Goal: Task Accomplishment & Management: Complete application form

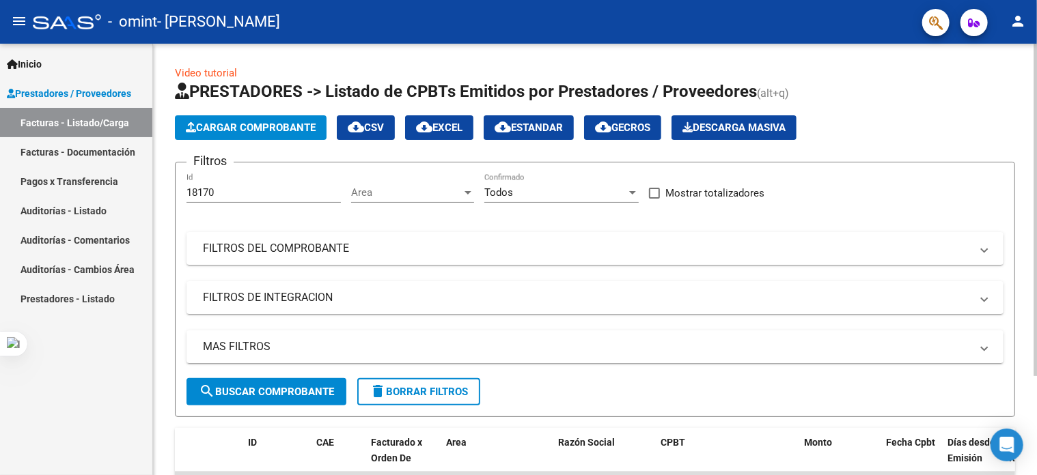
click at [250, 132] on span "Cargar Comprobante" at bounding box center [251, 128] width 130 height 12
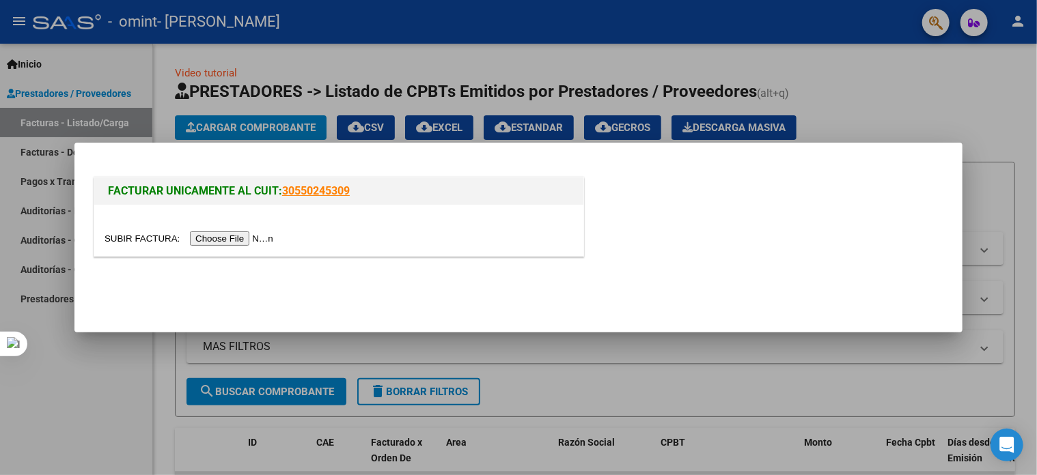
click at [74, 90] on div at bounding box center [518, 237] width 1037 height 475
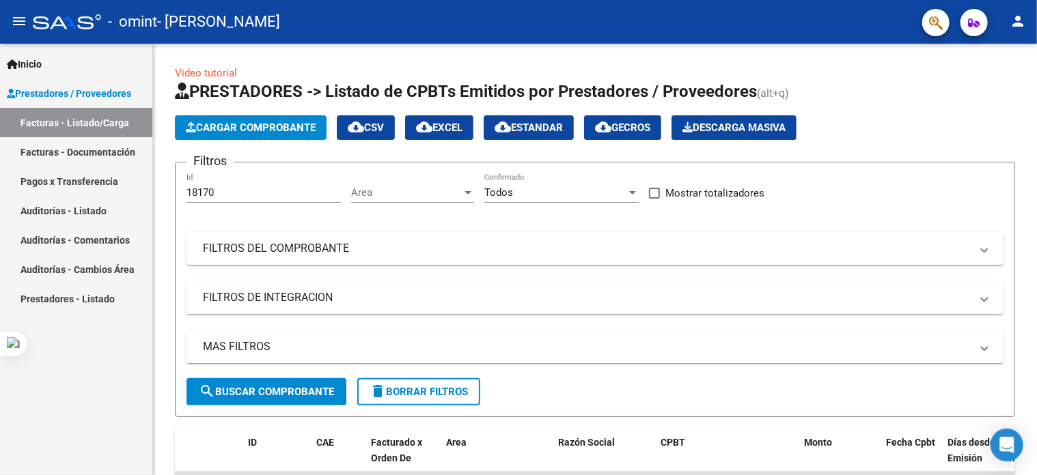
click at [94, 154] on link "Facturas - Documentación" at bounding box center [76, 151] width 152 height 29
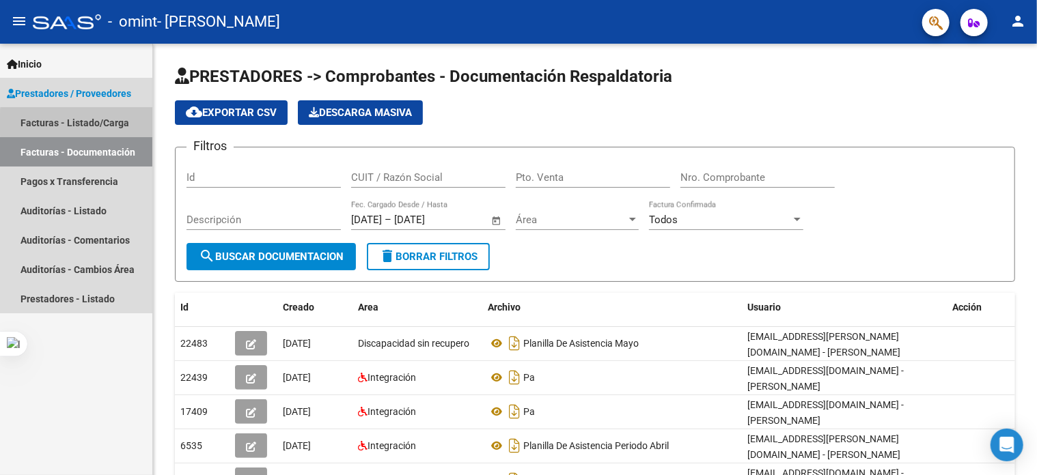
click at [94, 124] on link "Facturas - Listado/Carga" at bounding box center [76, 122] width 152 height 29
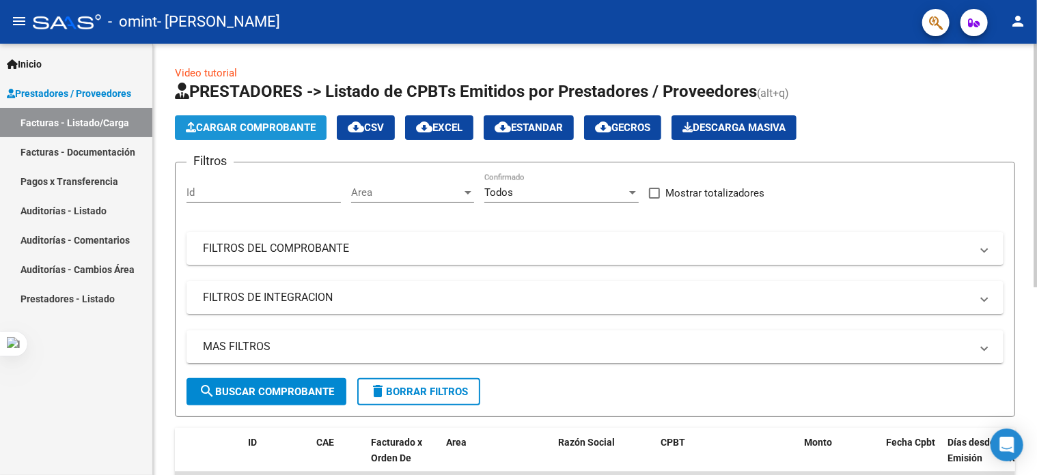
click at [298, 126] on span "Cargar Comprobante" at bounding box center [251, 128] width 130 height 12
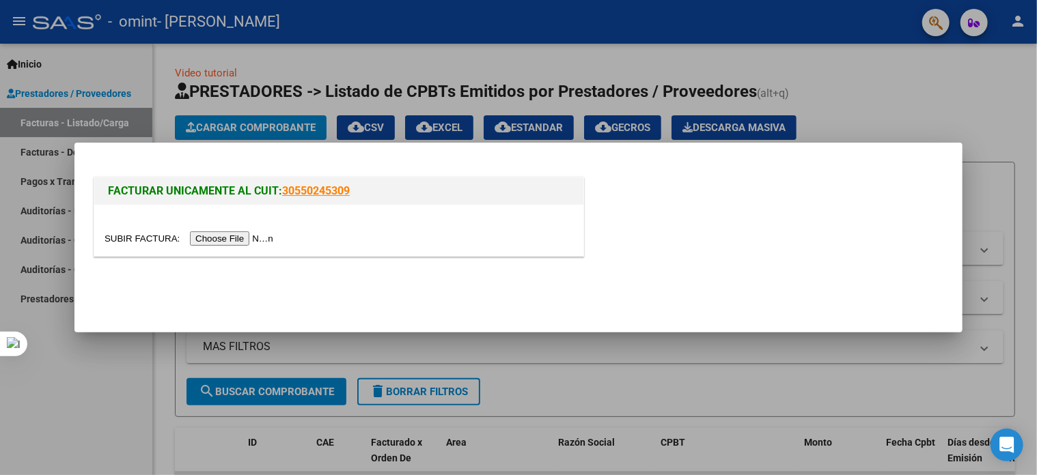
click at [245, 238] on input "file" at bounding box center [191, 239] width 173 height 14
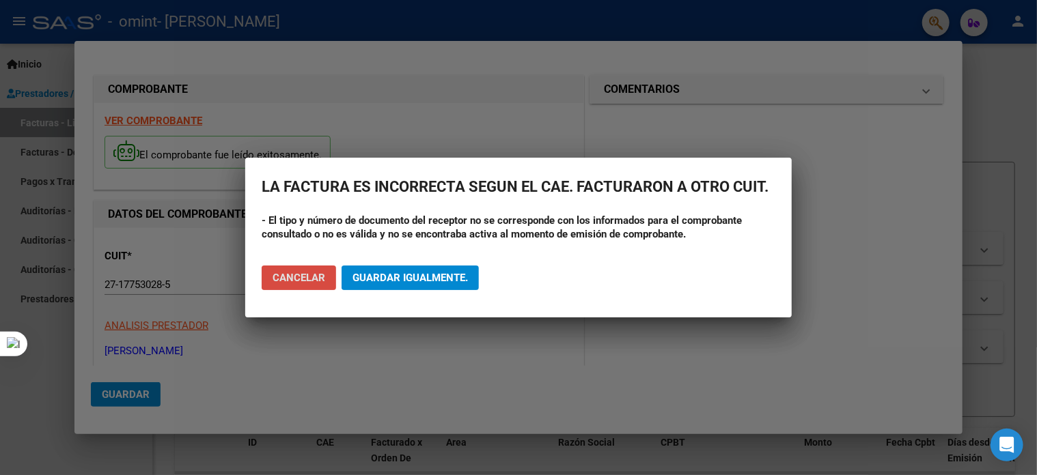
click at [298, 283] on span "Cancelar" at bounding box center [299, 278] width 53 height 12
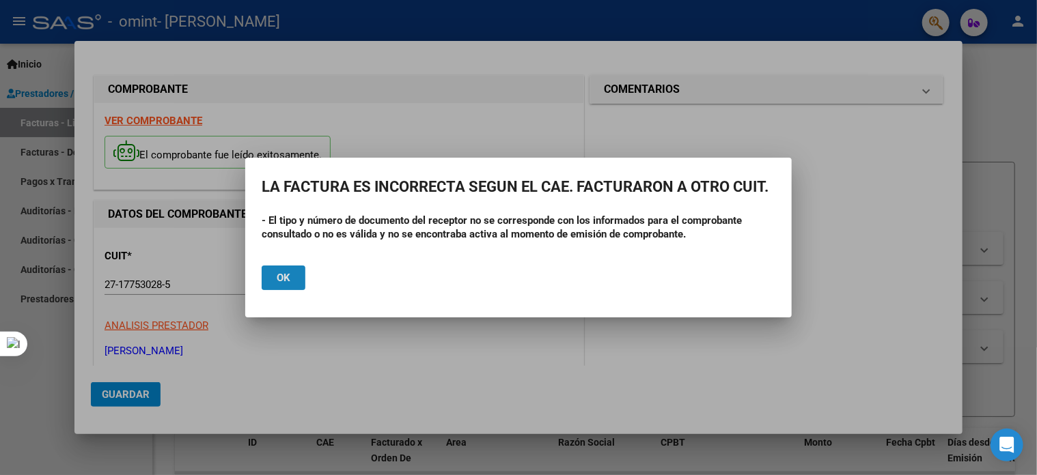
click at [293, 289] on button "Ok" at bounding box center [284, 278] width 44 height 25
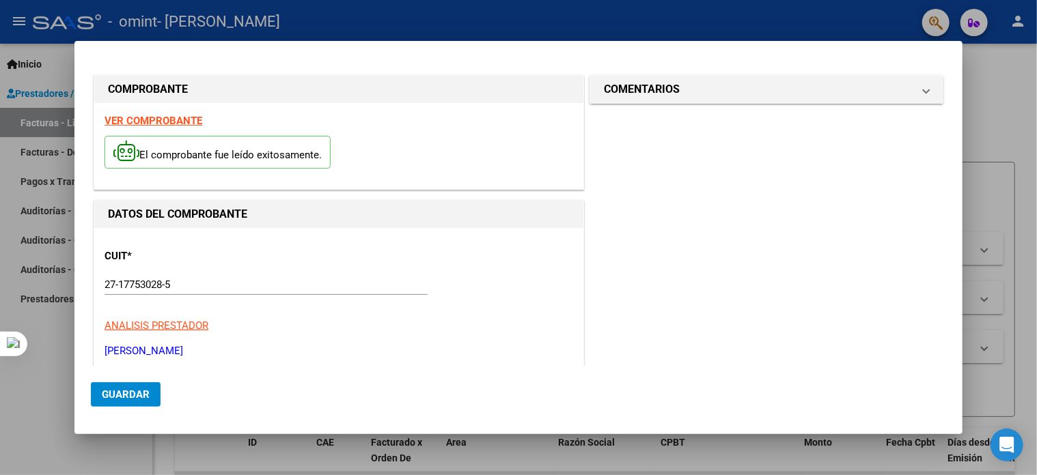
click at [180, 122] on strong "VER COMPROBANTE" at bounding box center [154, 121] width 98 height 12
click at [1002, 83] on div at bounding box center [518, 237] width 1037 height 475
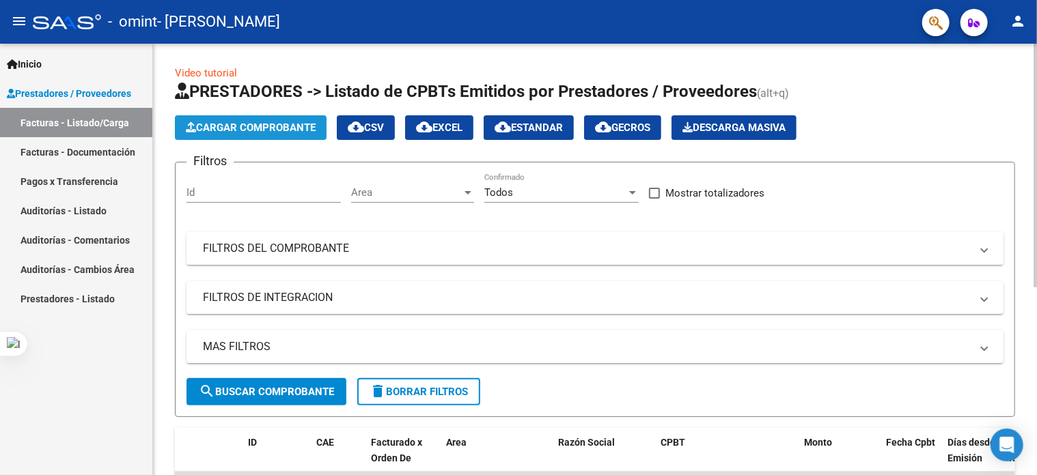
click at [309, 128] on span "Cargar Comprobante" at bounding box center [251, 128] width 130 height 12
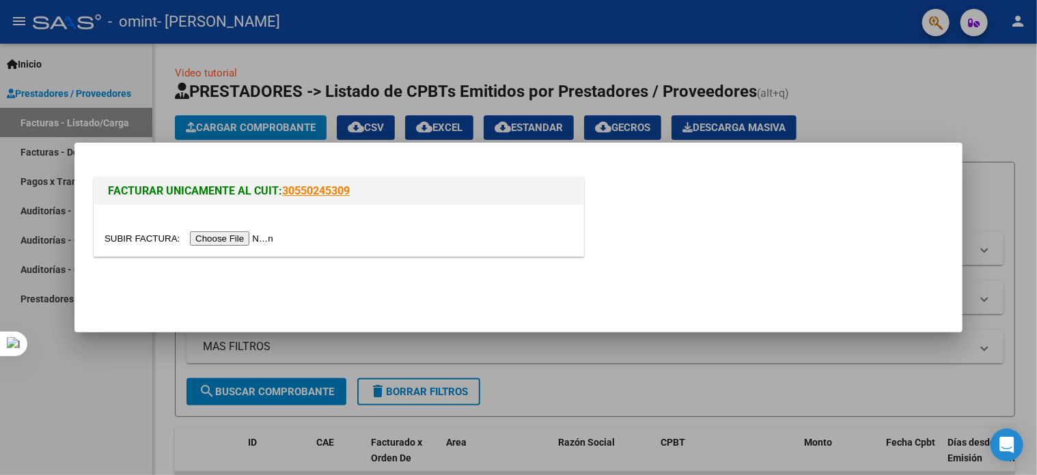
click at [235, 238] on input "file" at bounding box center [191, 239] width 173 height 14
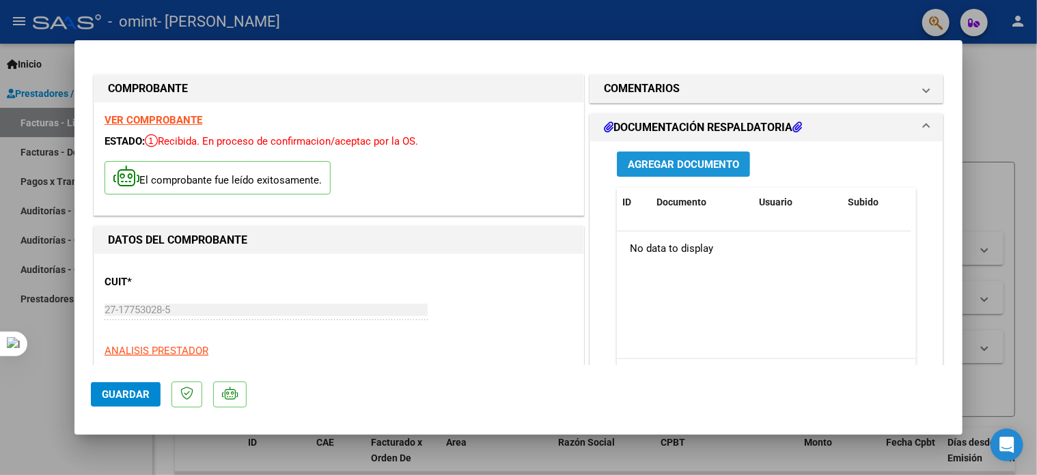
click at [683, 169] on span "Agregar Documento" at bounding box center [683, 164] width 111 height 12
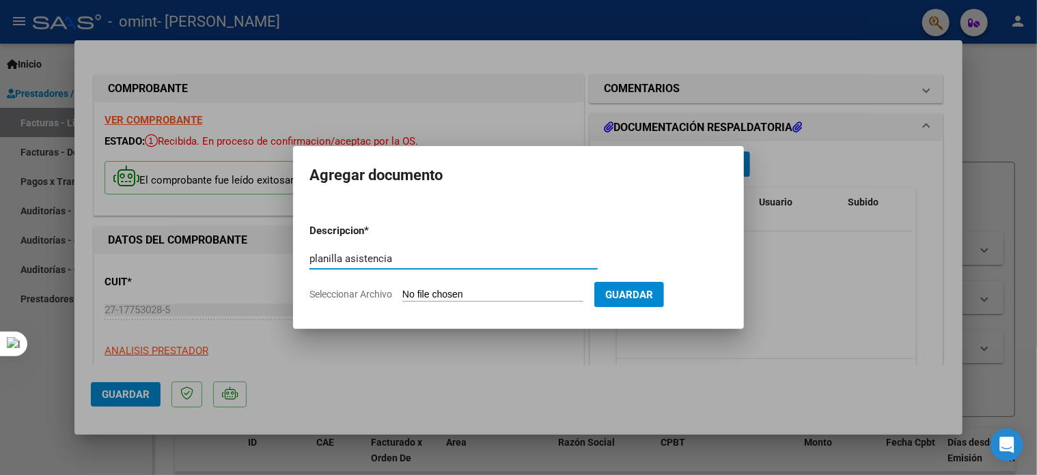
type input "planilla asistencia"
click at [354, 298] on span "Seleccionar Archivo" at bounding box center [350, 294] width 83 height 11
click at [402, 298] on input "Seleccionar Archivo" at bounding box center [492, 295] width 181 height 13
type input "C:\fakepath\planilla [PERSON_NAME] agosto.pdf"
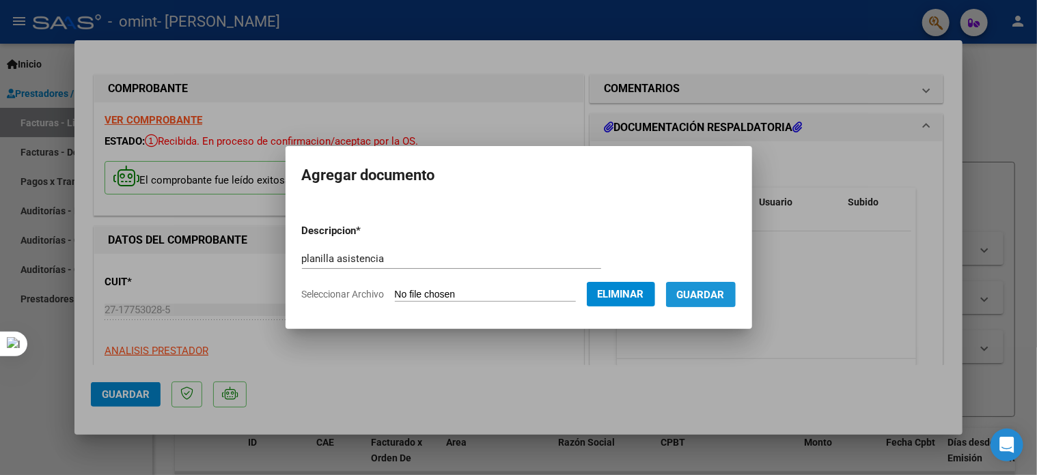
click at [725, 295] on span "Guardar" at bounding box center [701, 295] width 48 height 12
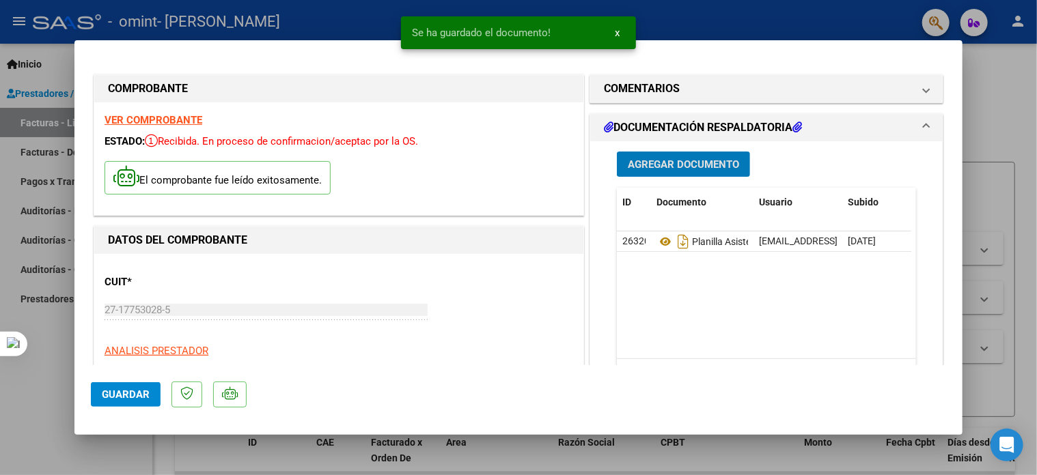
click at [153, 394] on button "Guardar" at bounding box center [126, 395] width 70 height 25
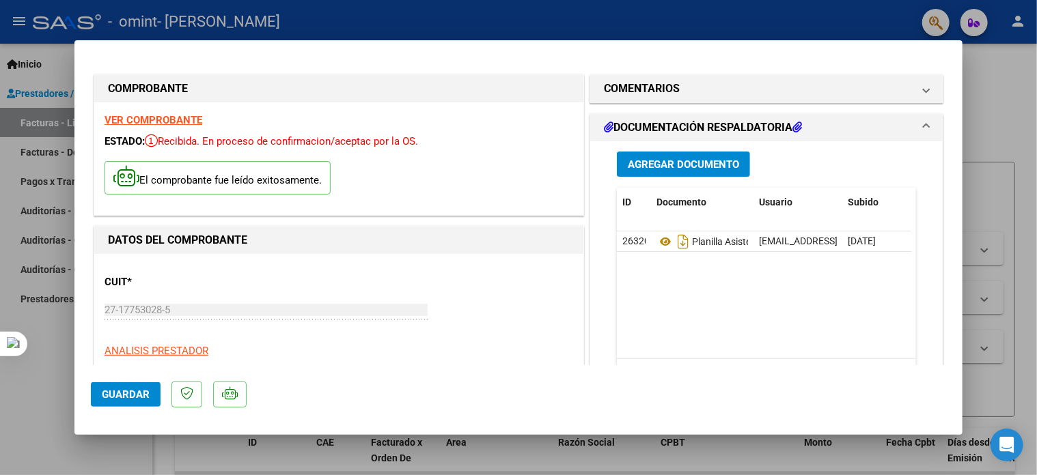
click at [189, 122] on strong "VER COMPROBANTE" at bounding box center [154, 120] width 98 height 12
